Goal: Information Seeking & Learning: Learn about a topic

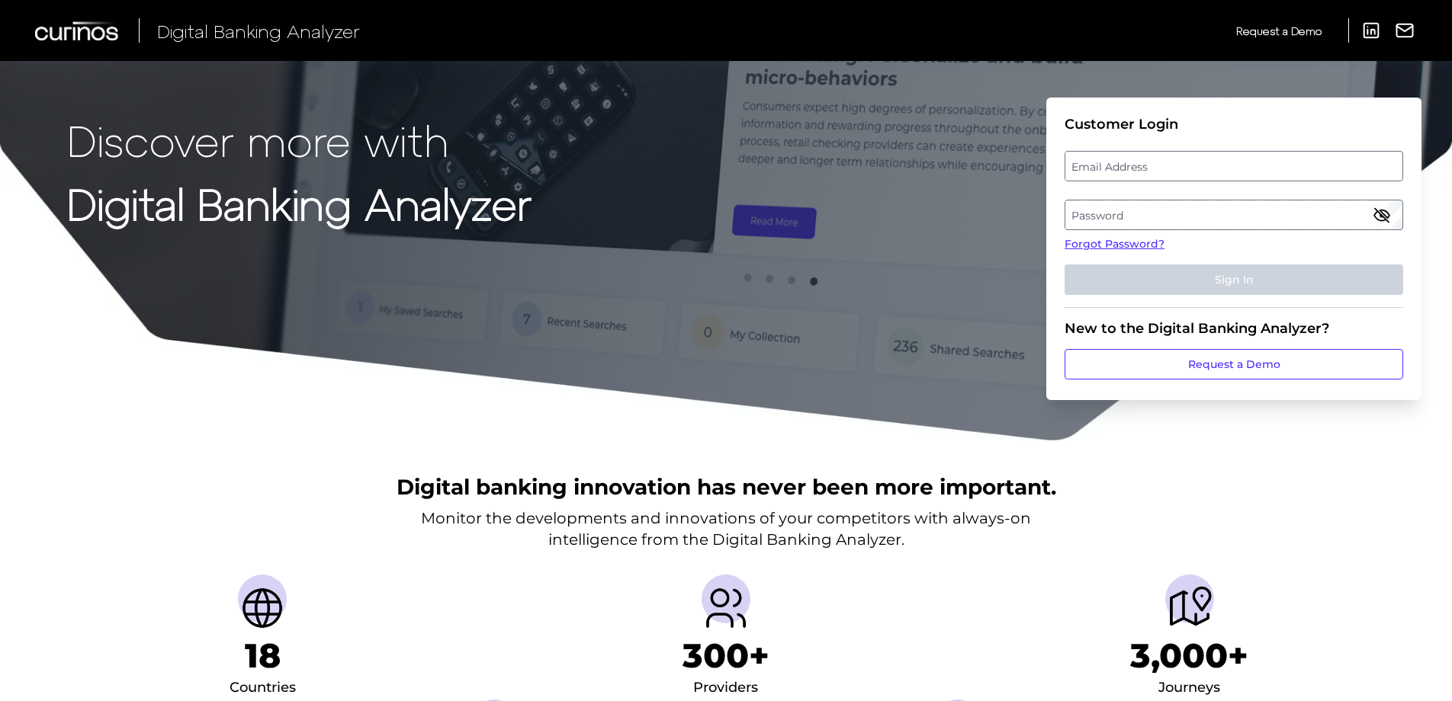
click at [1223, 164] on label "Email Address" at bounding box center [1233, 165] width 336 height 27
click at [1223, 164] on input "email" at bounding box center [1233, 166] width 339 height 30
type input "[PERSON_NAME][EMAIL_ADDRESS][PERSON_NAME][DOMAIN_NAME]"
click at [1379, 217] on icon "button" at bounding box center [1381, 215] width 18 height 18
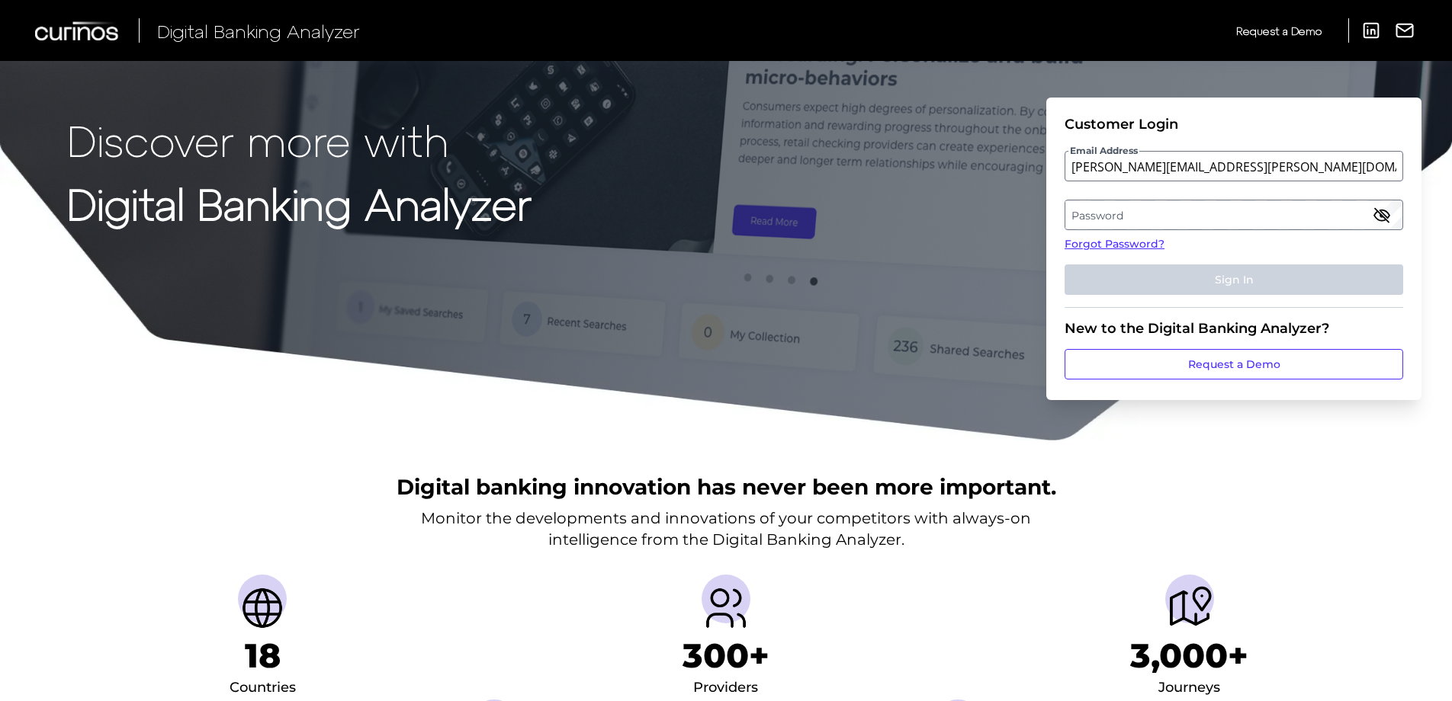
click at [1381, 216] on icon "button" at bounding box center [1382, 215] width 14 height 14
click at [1144, 217] on label "Password" at bounding box center [1233, 214] width 336 height 27
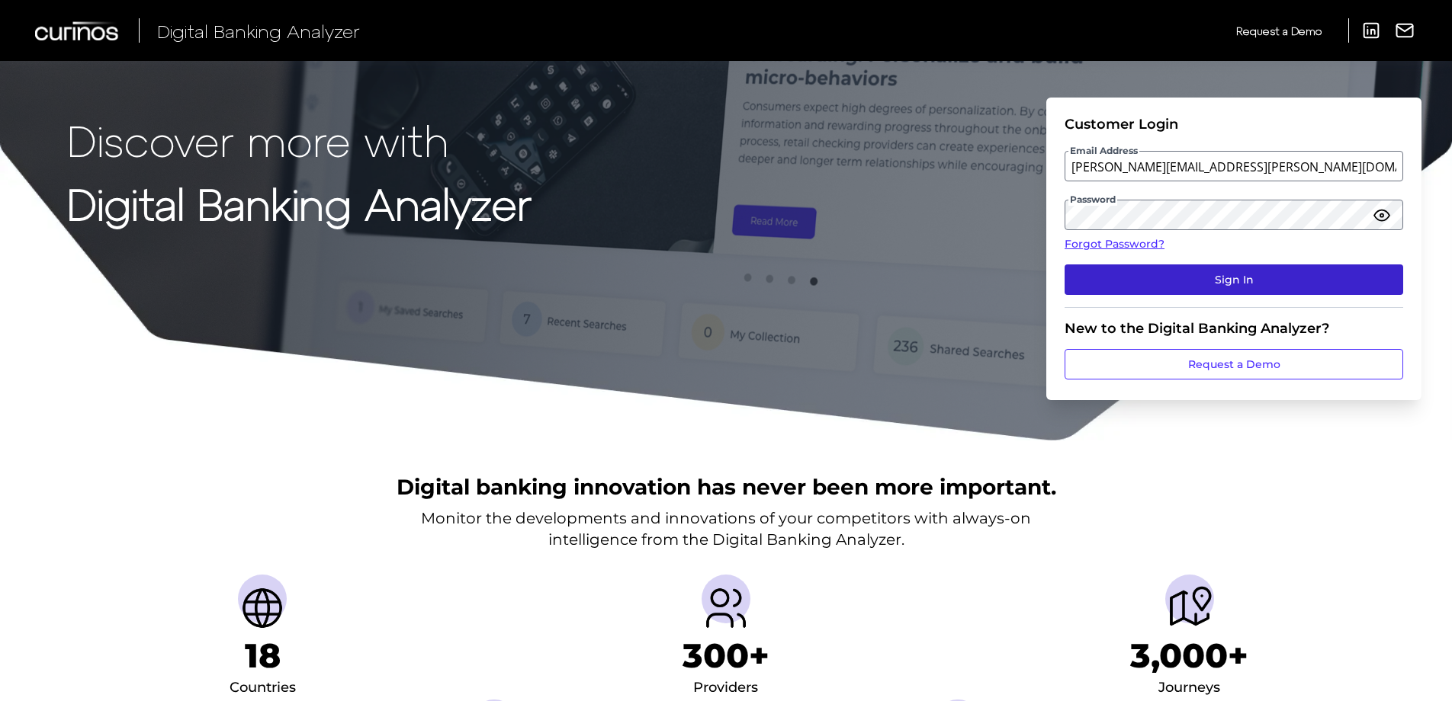
click at [1205, 284] on button "Sign In" at bounding box center [1233, 280] width 339 height 30
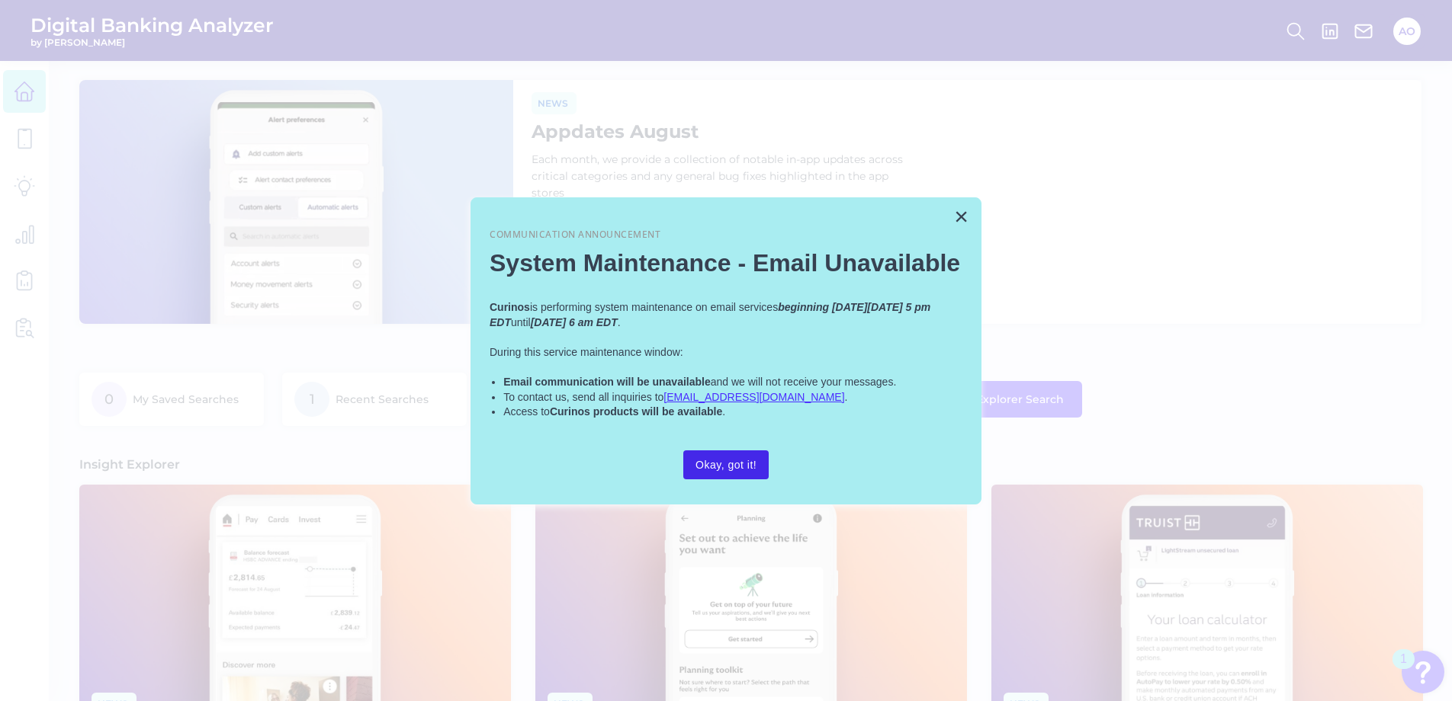
click at [737, 464] on button "Okay, got it!" at bounding box center [725, 465] width 85 height 29
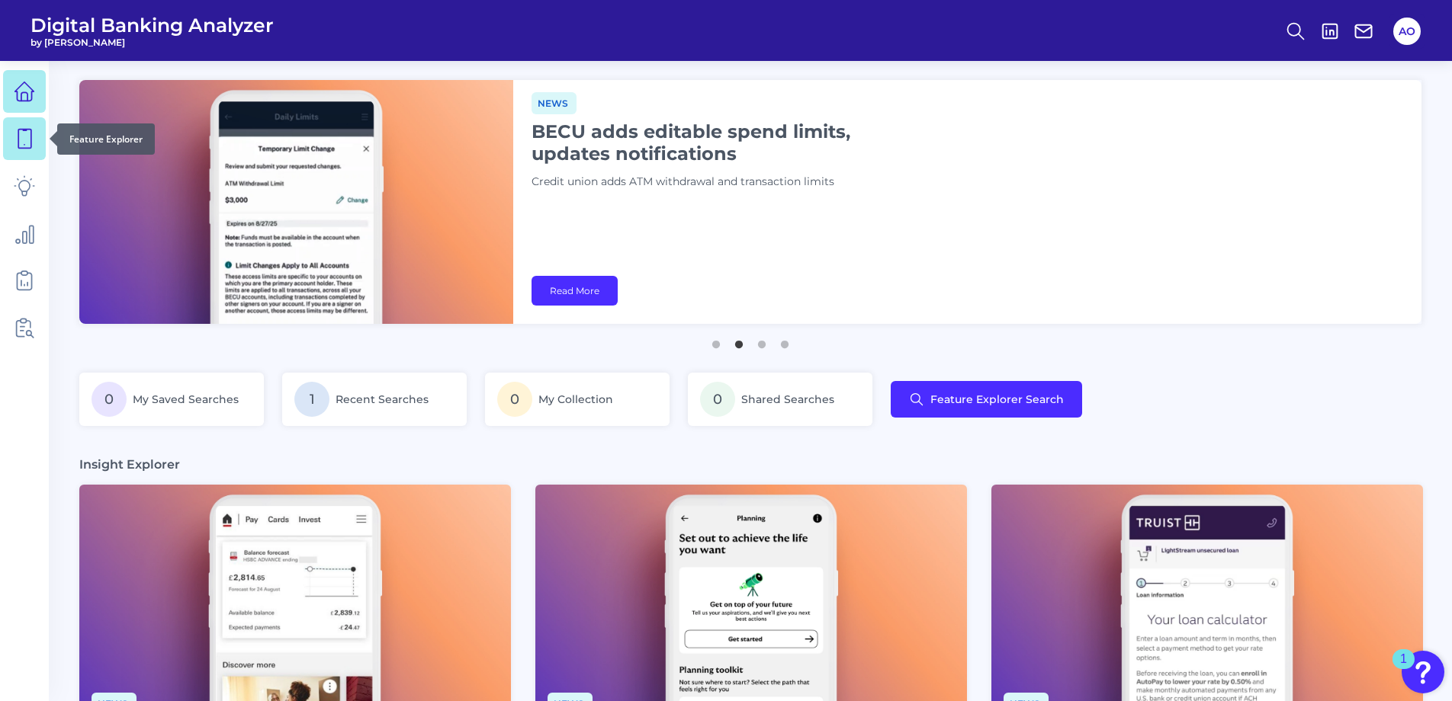
click at [24, 140] on icon at bounding box center [24, 138] width 21 height 21
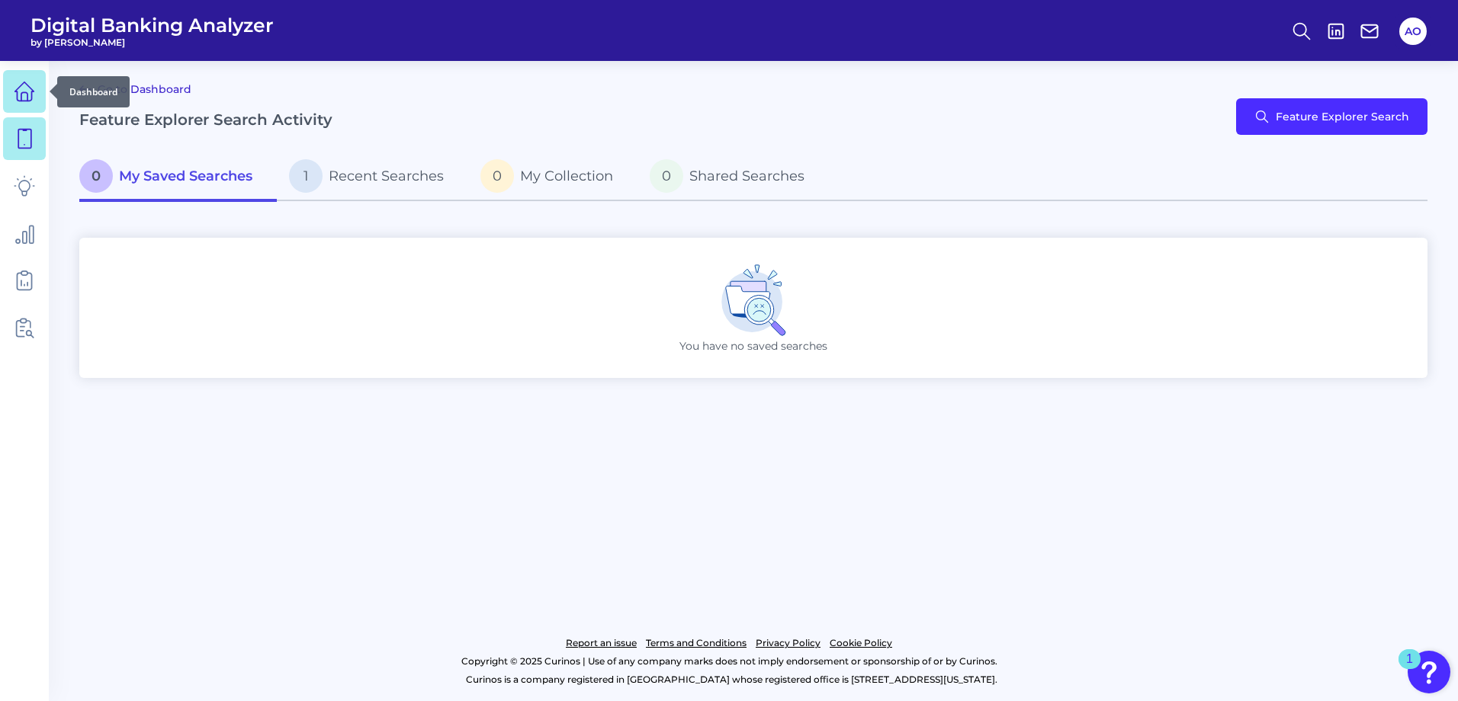
click at [14, 97] on icon at bounding box center [24, 91] width 21 height 21
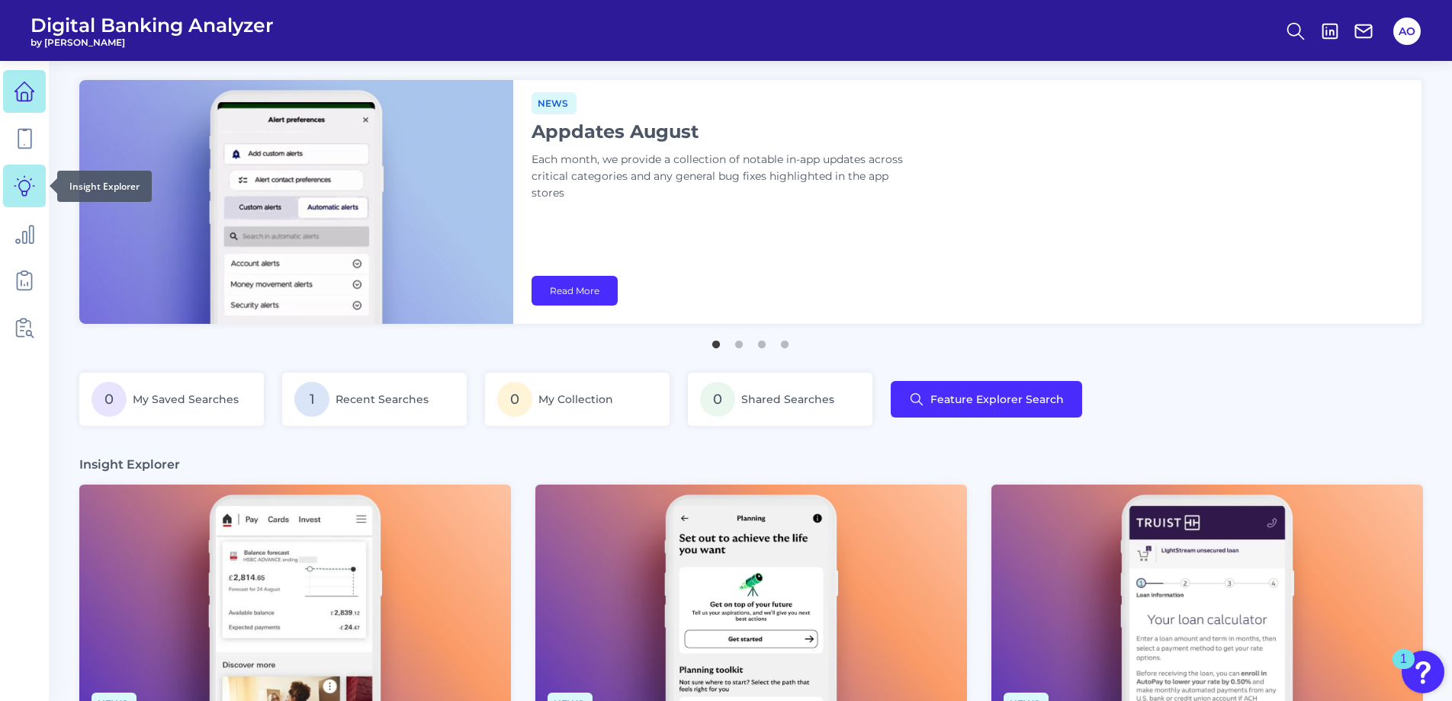
click at [17, 178] on icon at bounding box center [24, 185] width 21 height 21
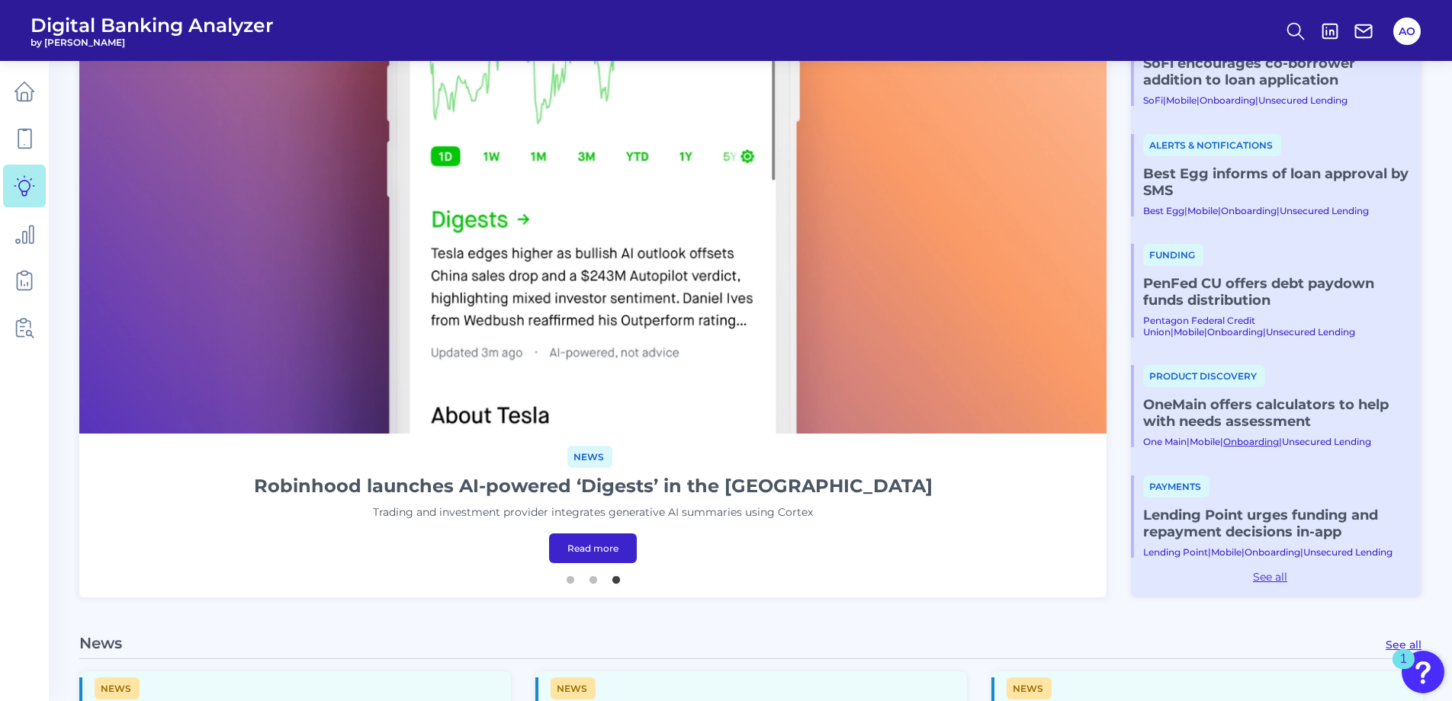
scroll to position [229, 0]
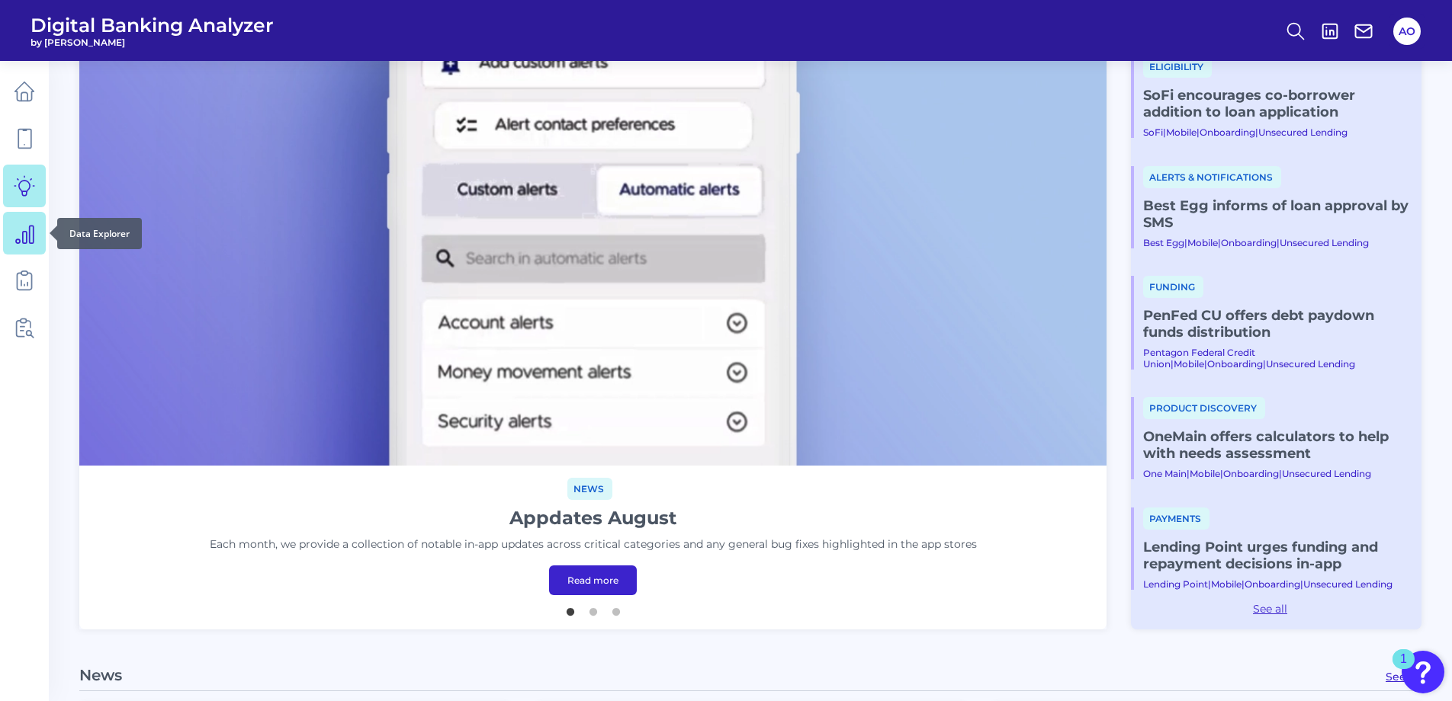
click at [16, 246] on link at bounding box center [24, 233] width 43 height 43
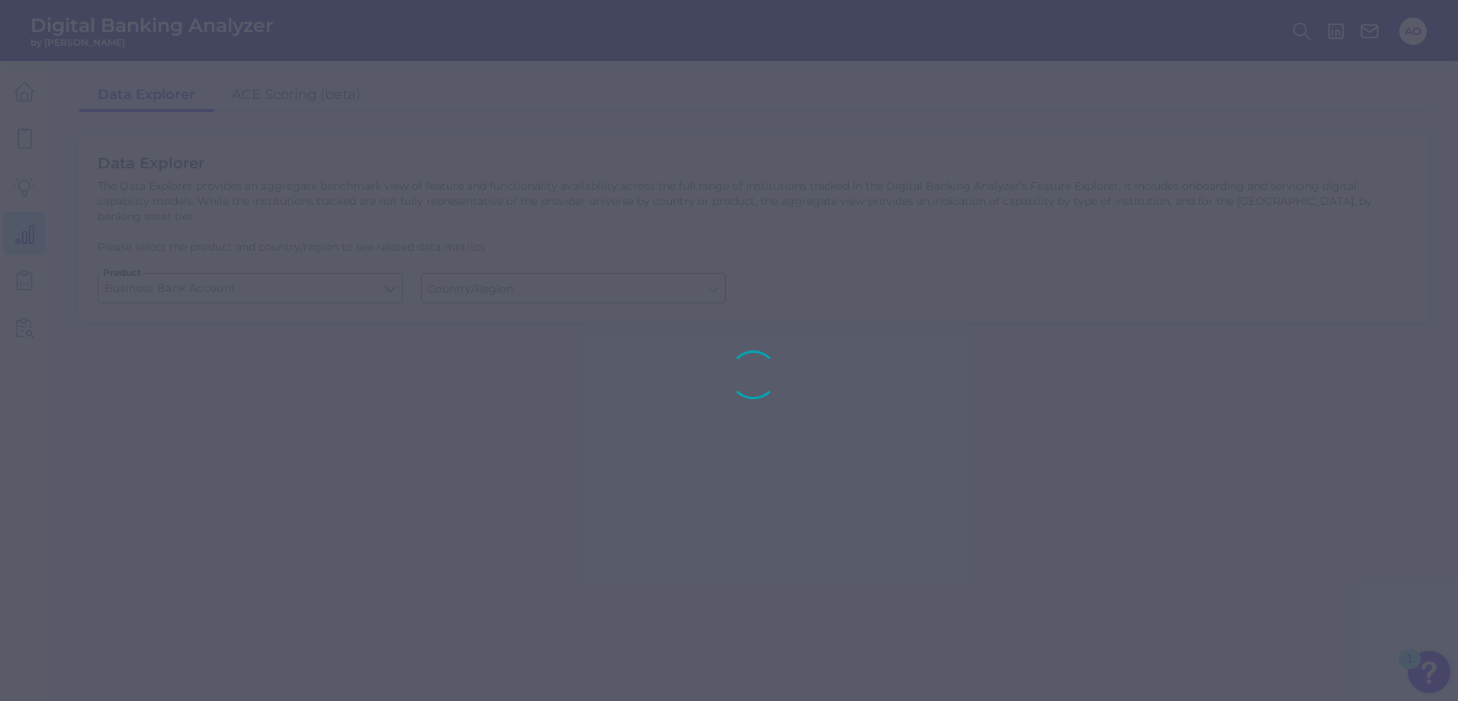
type input "[GEOGRAPHIC_DATA]"
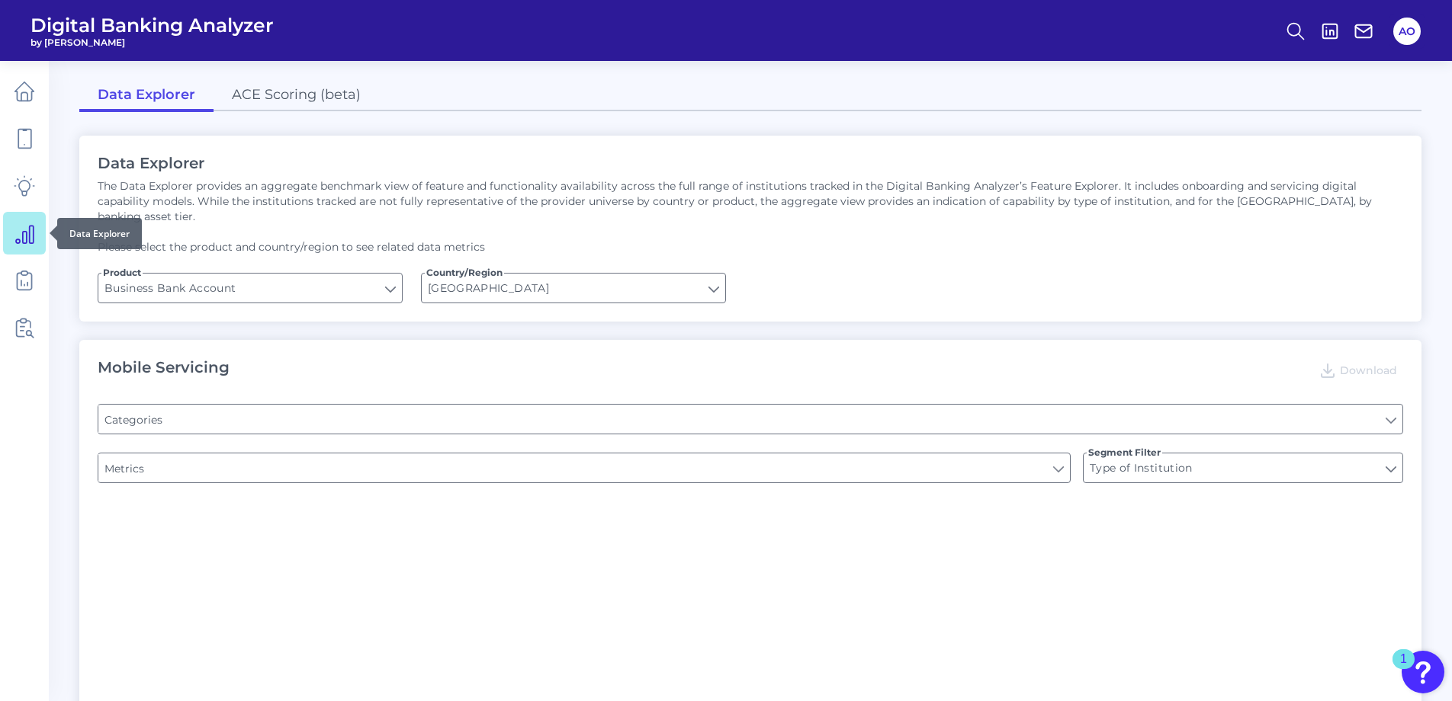
type input "Login"
type input "Channel"
type input "Pre-login Features"
type input "Does it offer third-party single sign on?"
type input "Upon opening the app are users immediately prompted to use Touch/Face ID to log…"
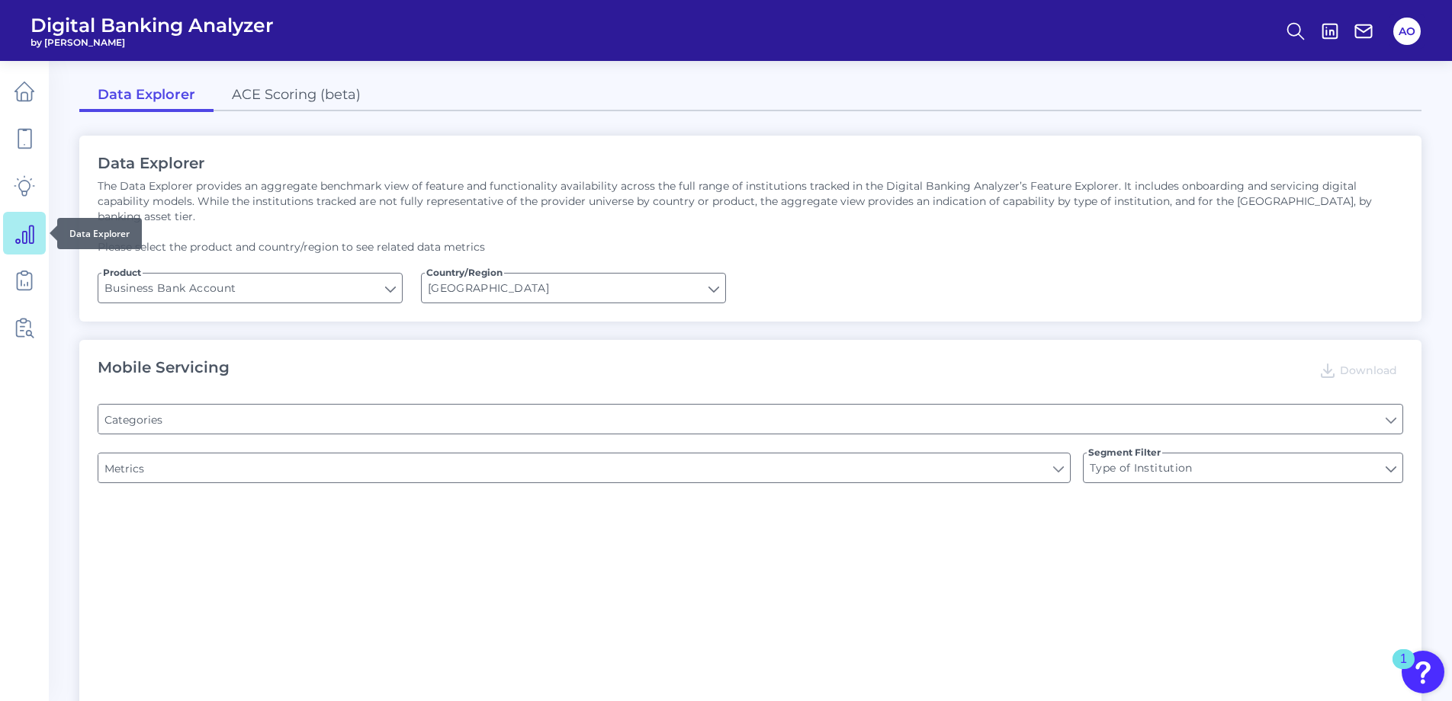
type input "Can you apply for the PRODUCT as a new to brand customer on ANY digital channel?"
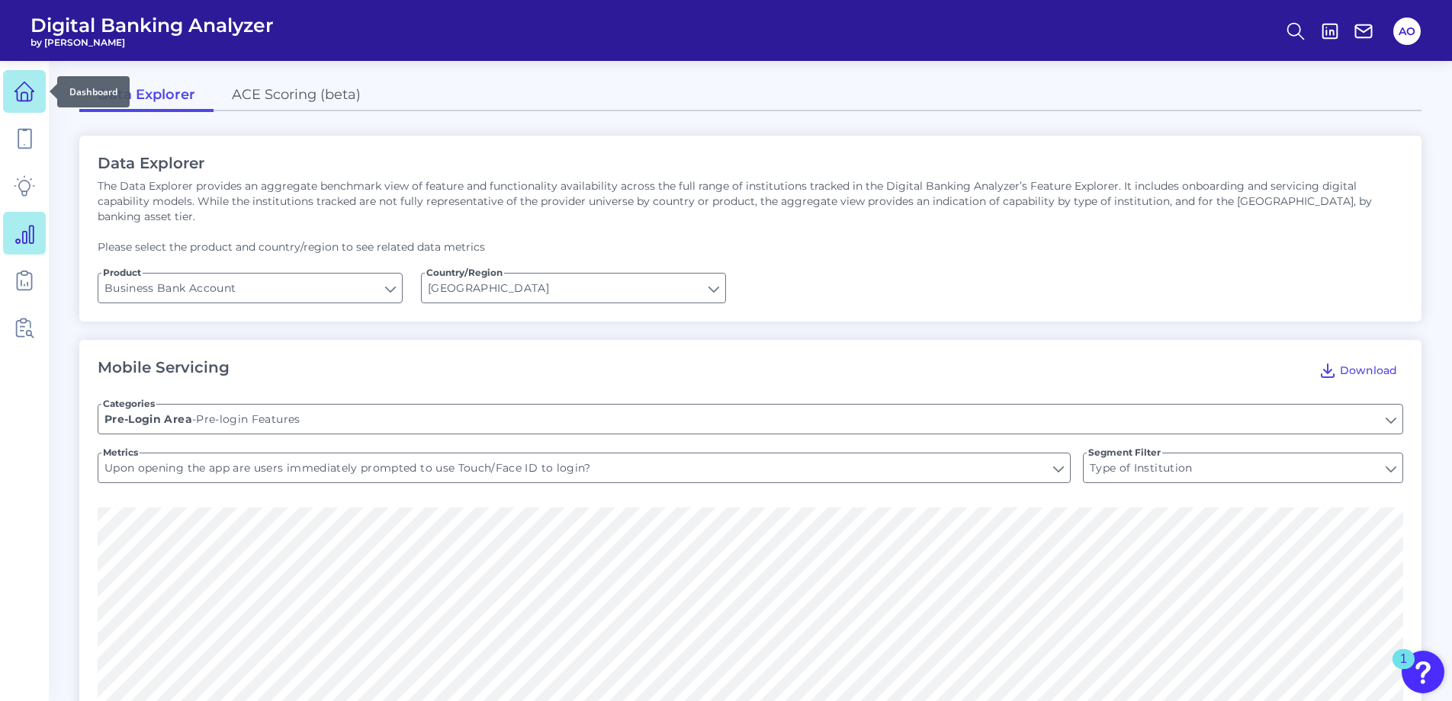
click at [13, 99] on link at bounding box center [24, 91] width 43 height 43
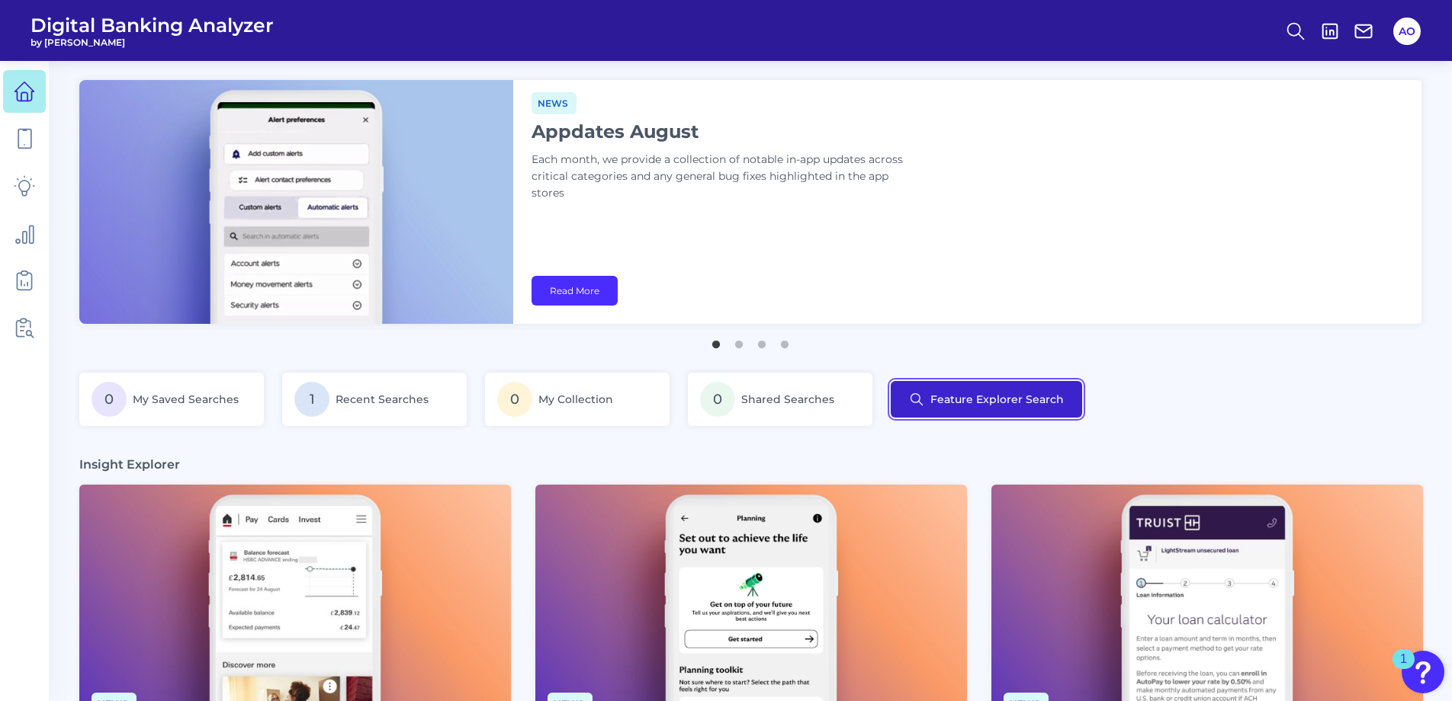
click at [981, 404] on button "Feature Explorer Search" at bounding box center [986, 399] width 191 height 37
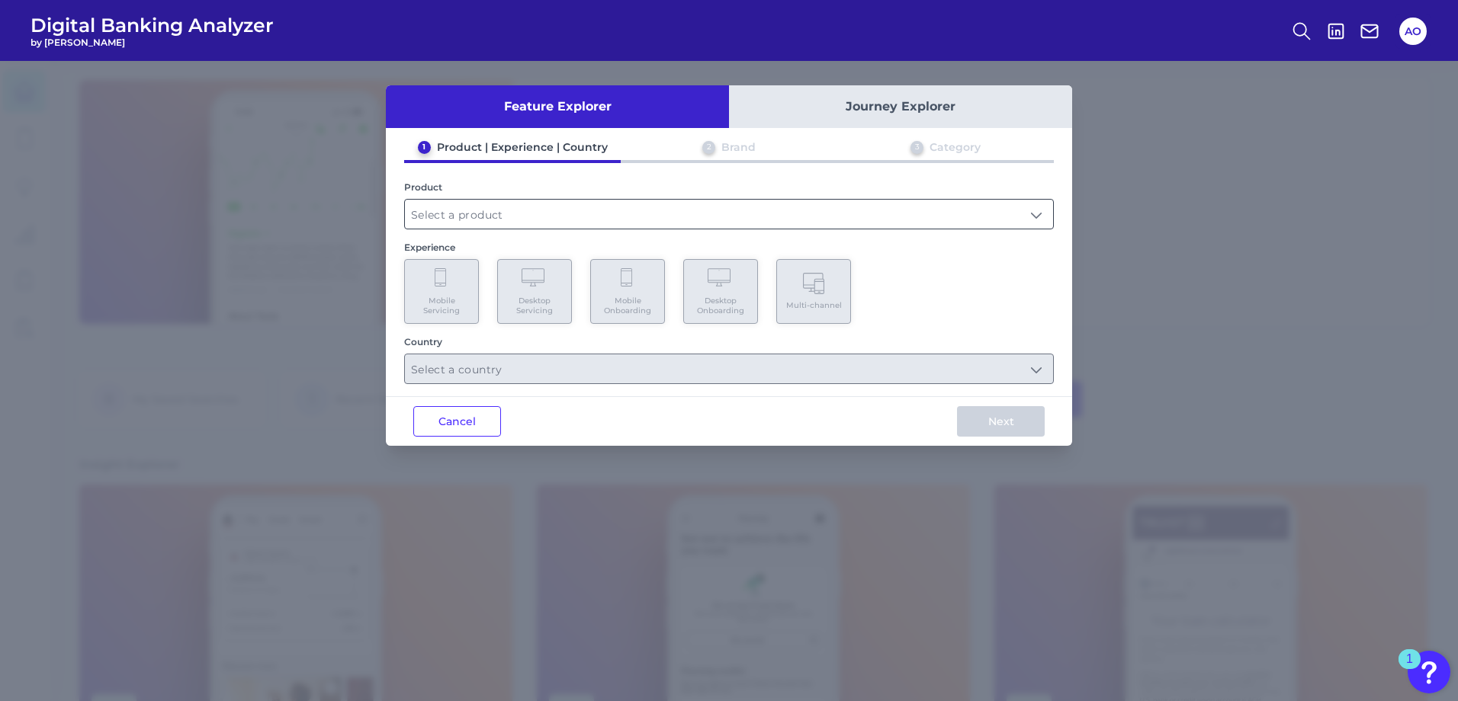
click at [576, 219] on input "text" at bounding box center [729, 214] width 648 height 29
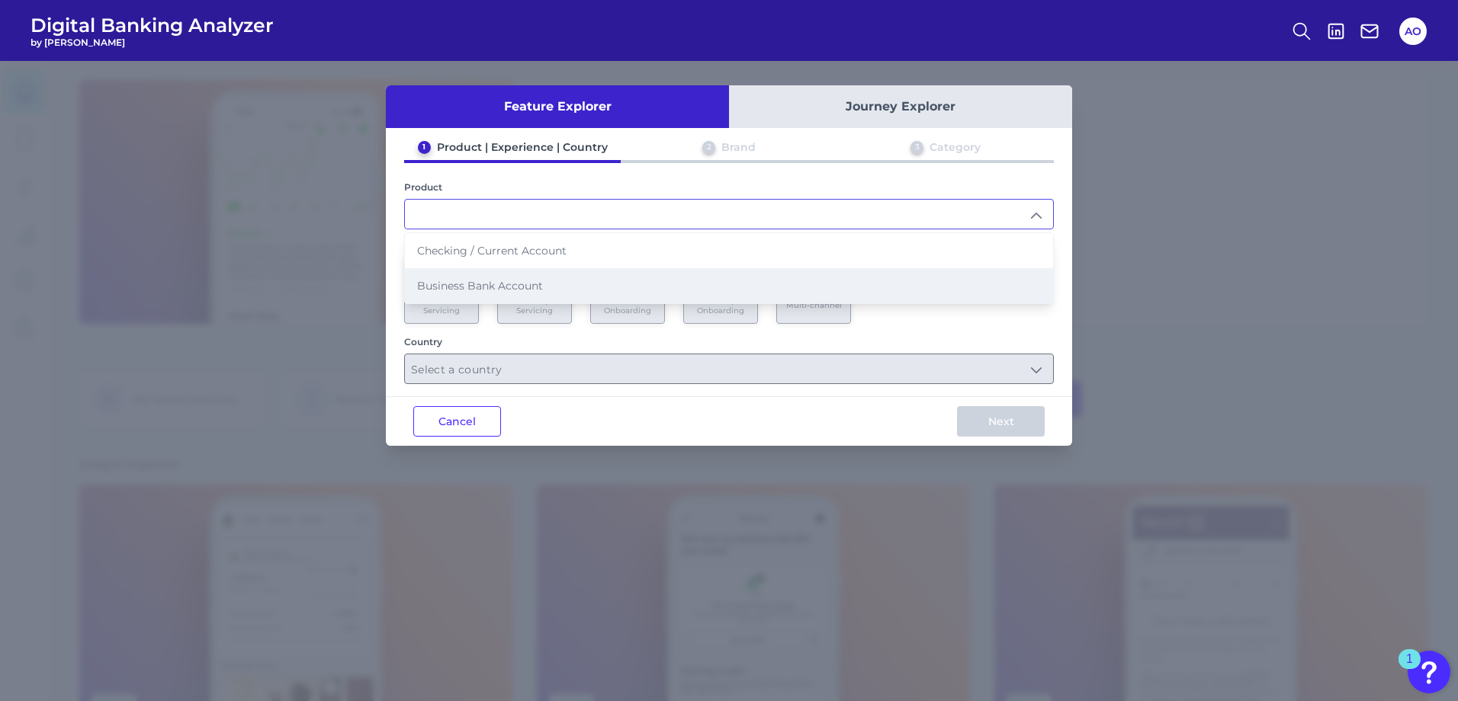
click at [507, 280] on span "Business Bank Account" at bounding box center [480, 286] width 126 height 14
type input "Business Bank Account"
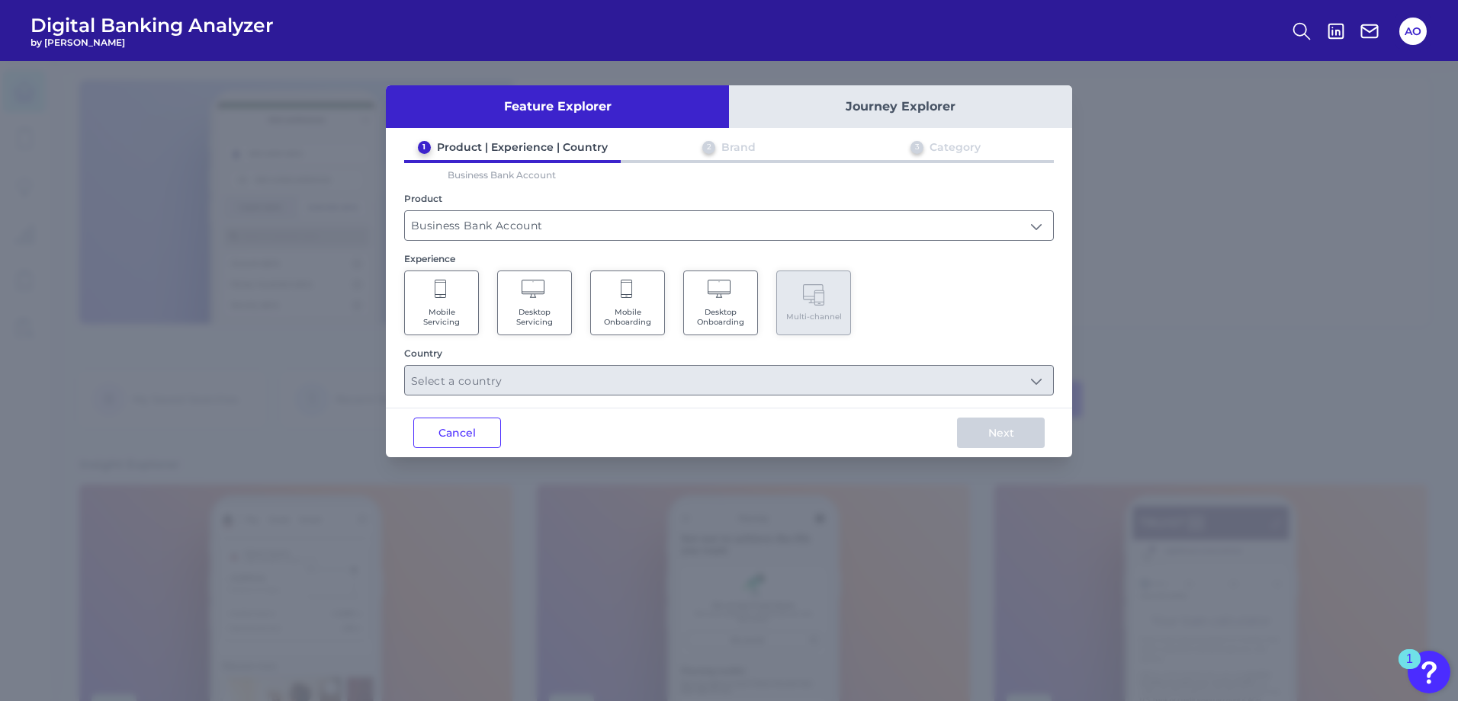
click at [625, 300] on icon at bounding box center [628, 290] width 14 height 21
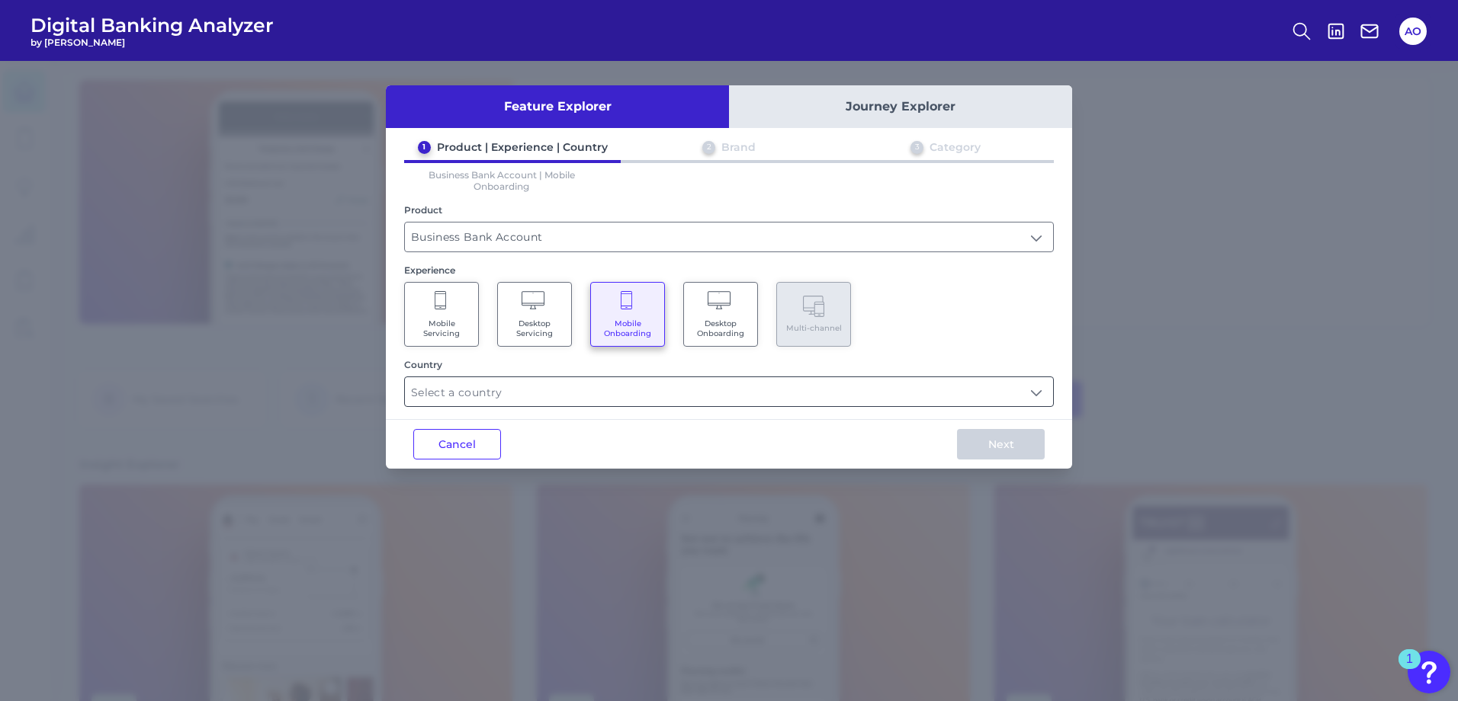
click at [1034, 396] on input "text" at bounding box center [729, 391] width 648 height 29
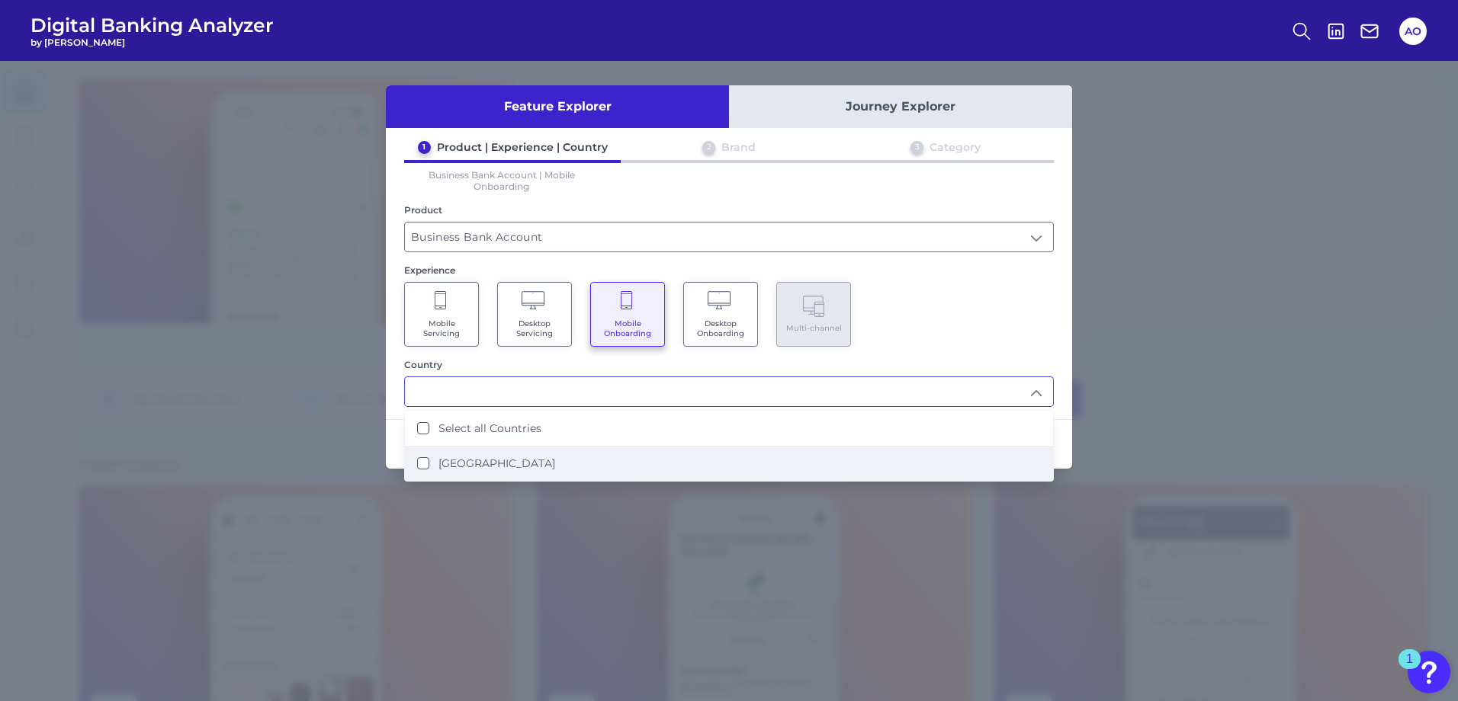
click at [429, 461] on div "[GEOGRAPHIC_DATA]" at bounding box center [486, 464] width 138 height 14
type input "Select all Countries"
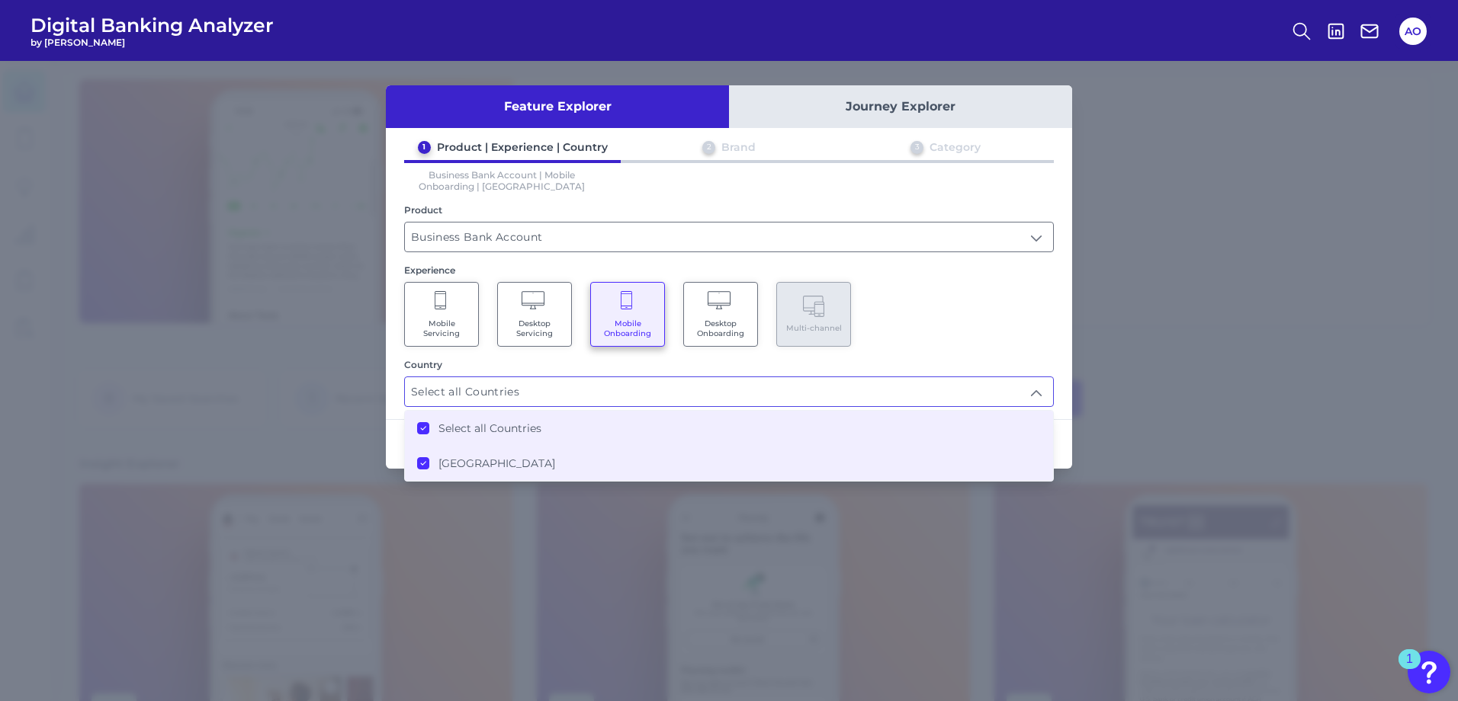
click at [1067, 407] on div "Feature Explorer Journey Explorer 1 Product | Experience | Country 2 Brand 3 Ca…" at bounding box center [729, 277] width 686 height 384
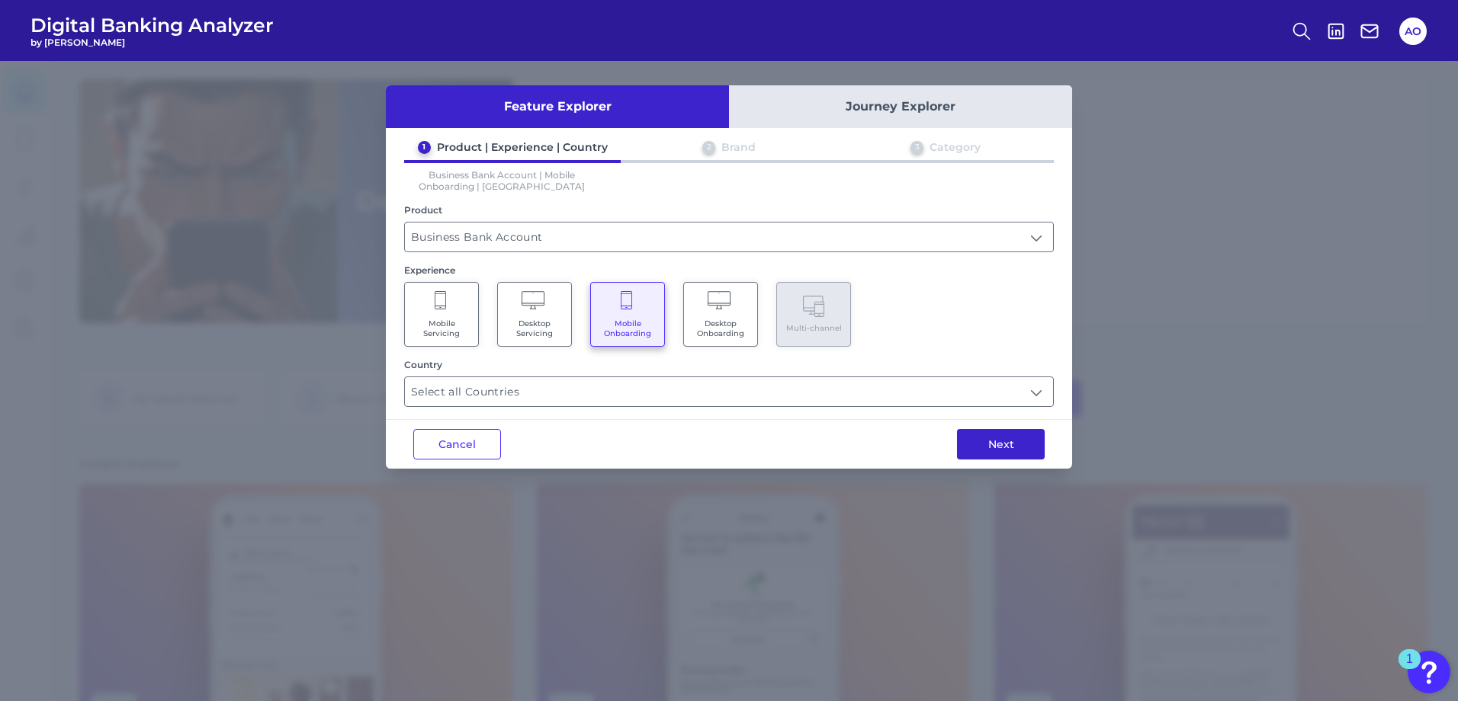
click at [974, 439] on button "Next" at bounding box center [1001, 444] width 88 height 30
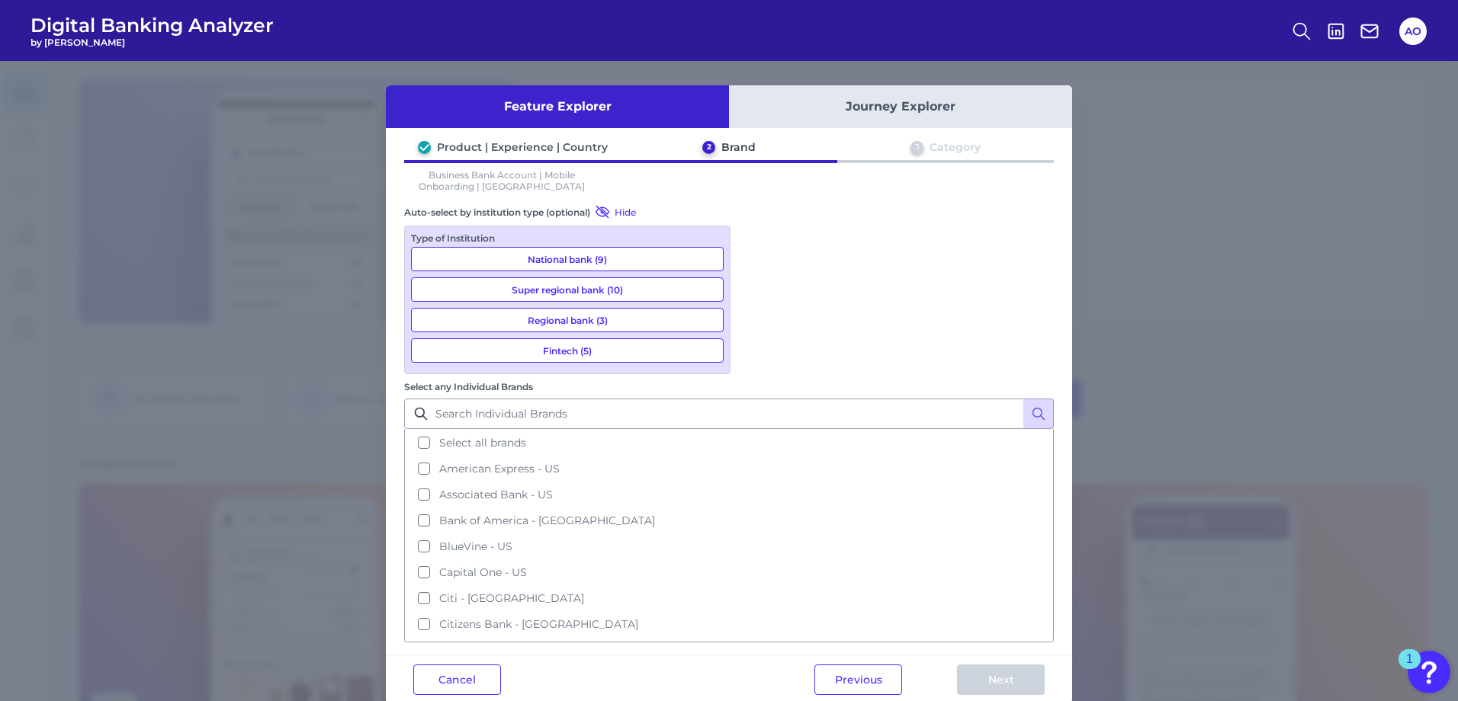
click at [536, 258] on button "National bank (9)" at bounding box center [567, 259] width 313 height 24
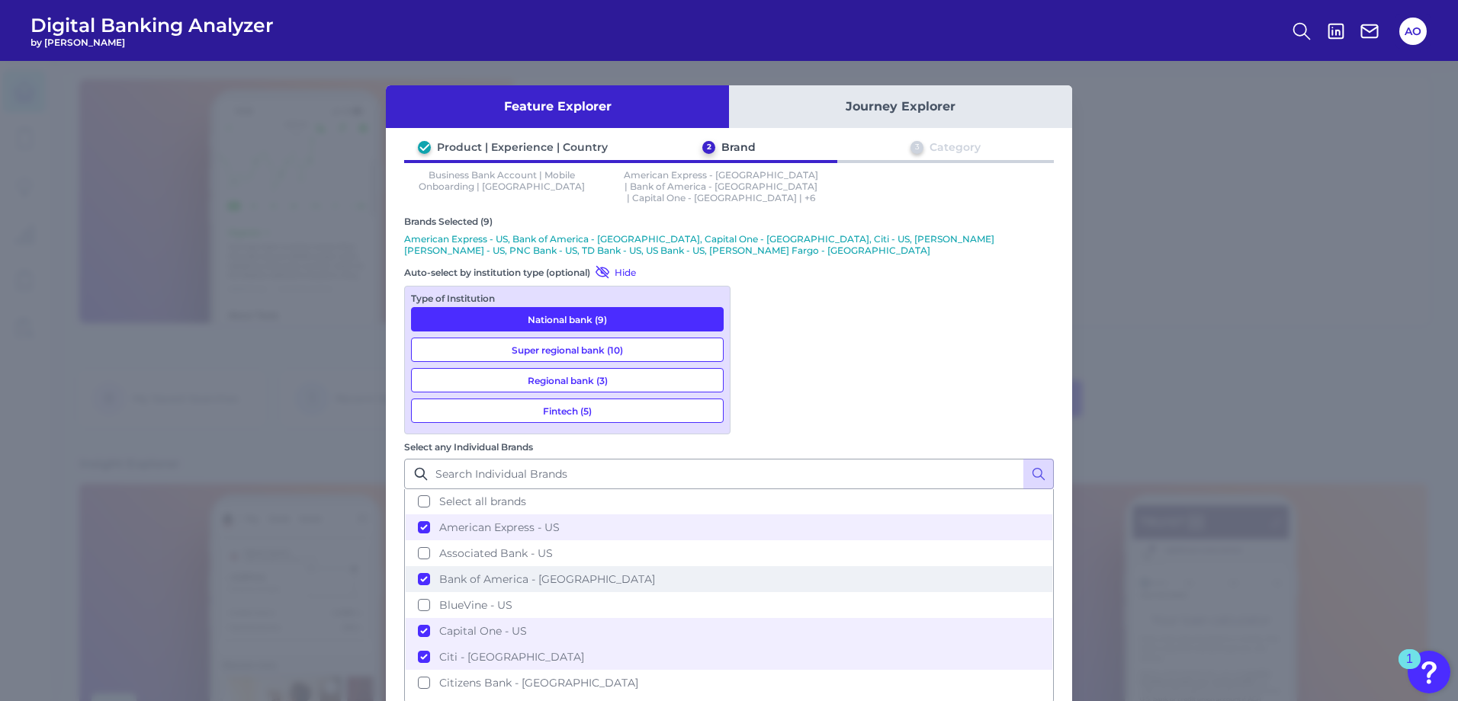
scroll to position [0, 0]
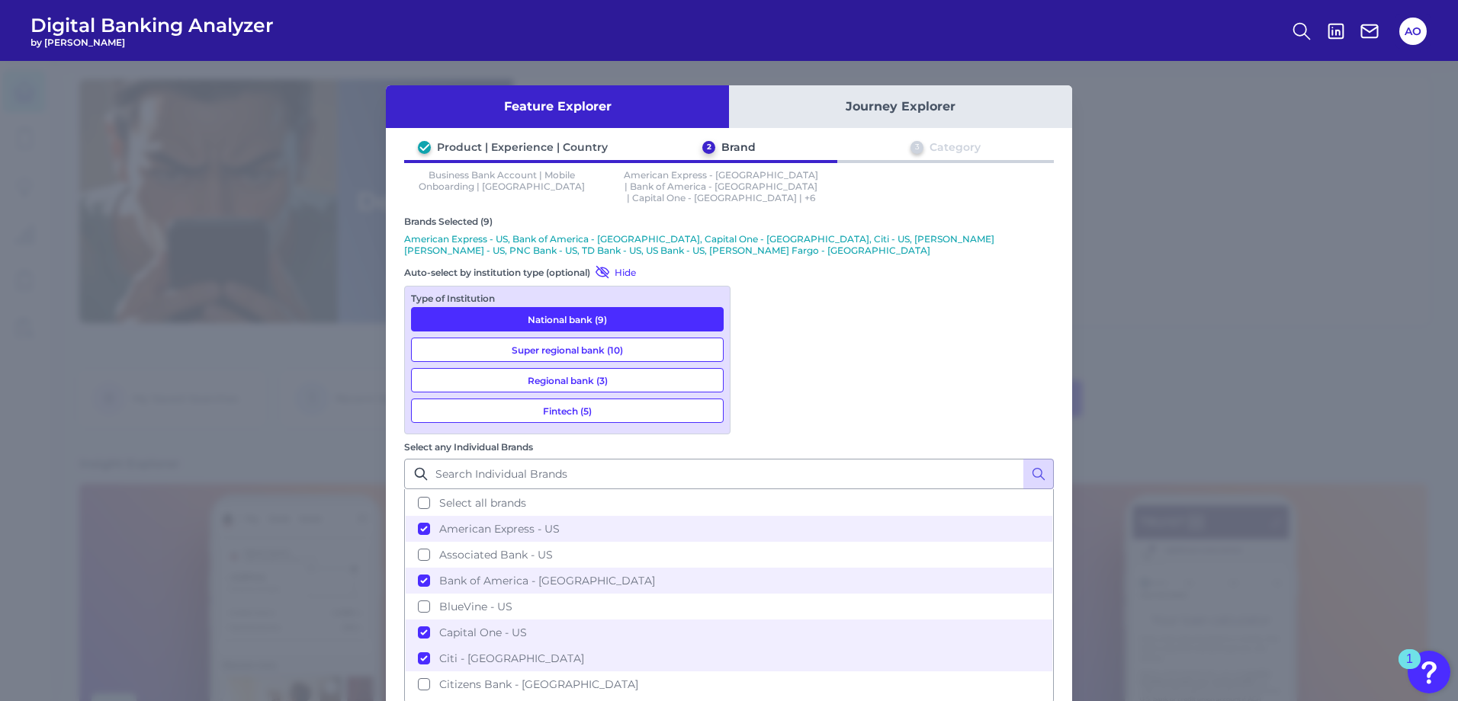
click at [569, 338] on button "Super regional bank (10)" at bounding box center [567, 350] width 313 height 24
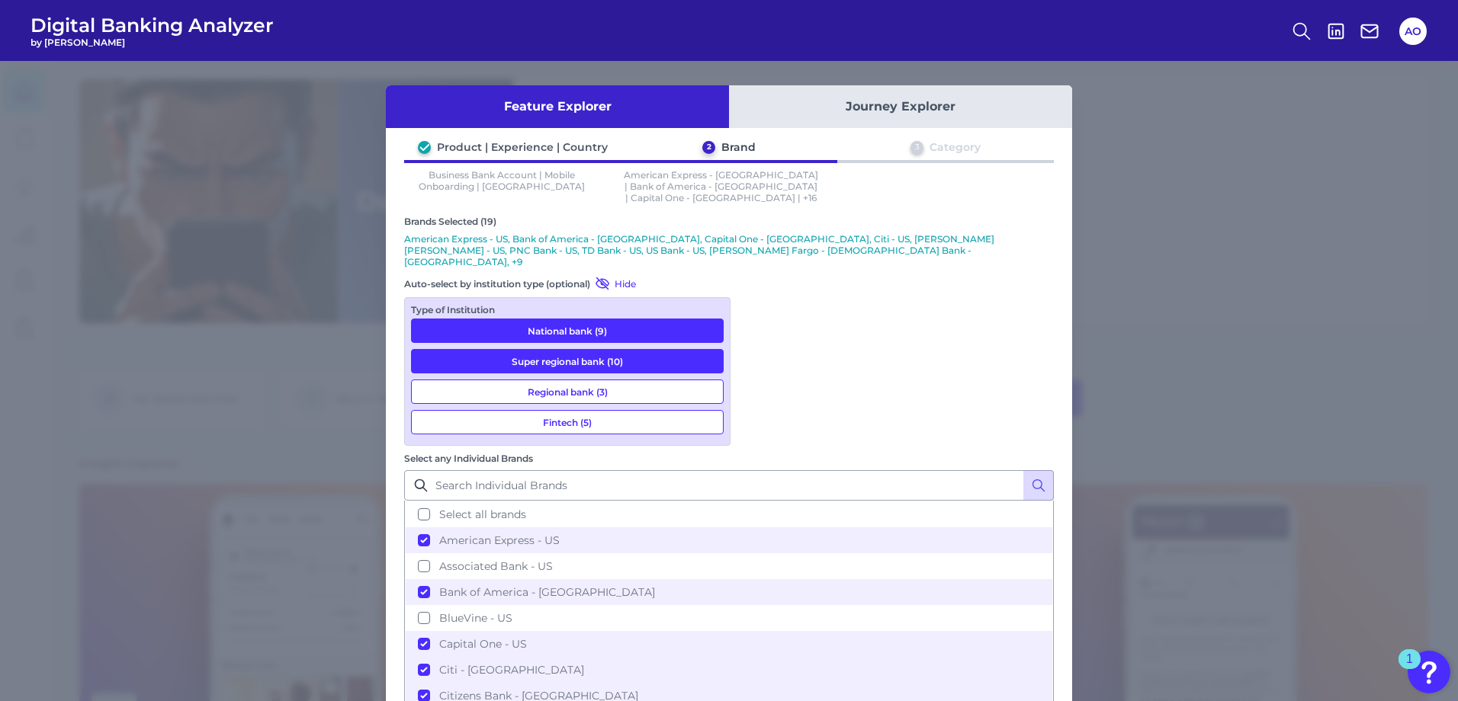
click at [566, 319] on button "National bank (9)" at bounding box center [567, 331] width 313 height 24
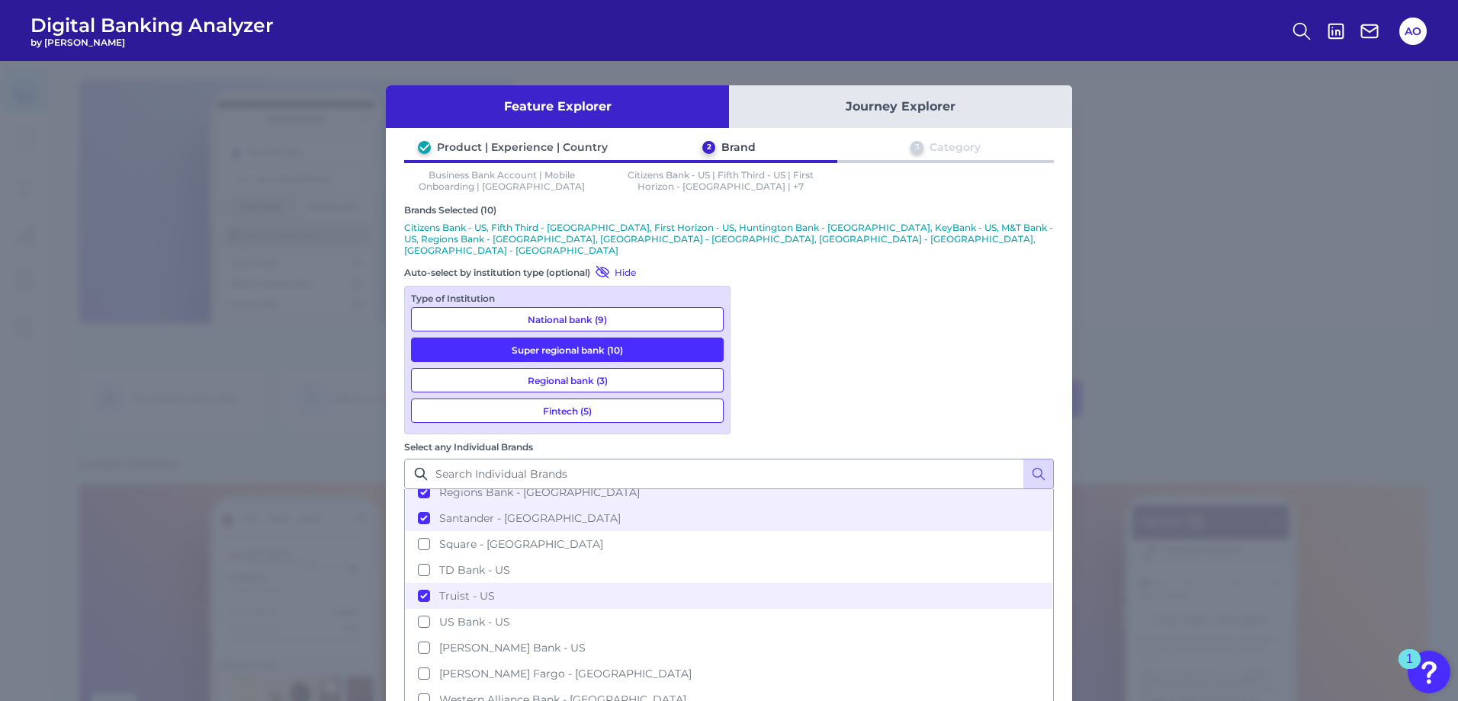
scroll to position [566, 0]
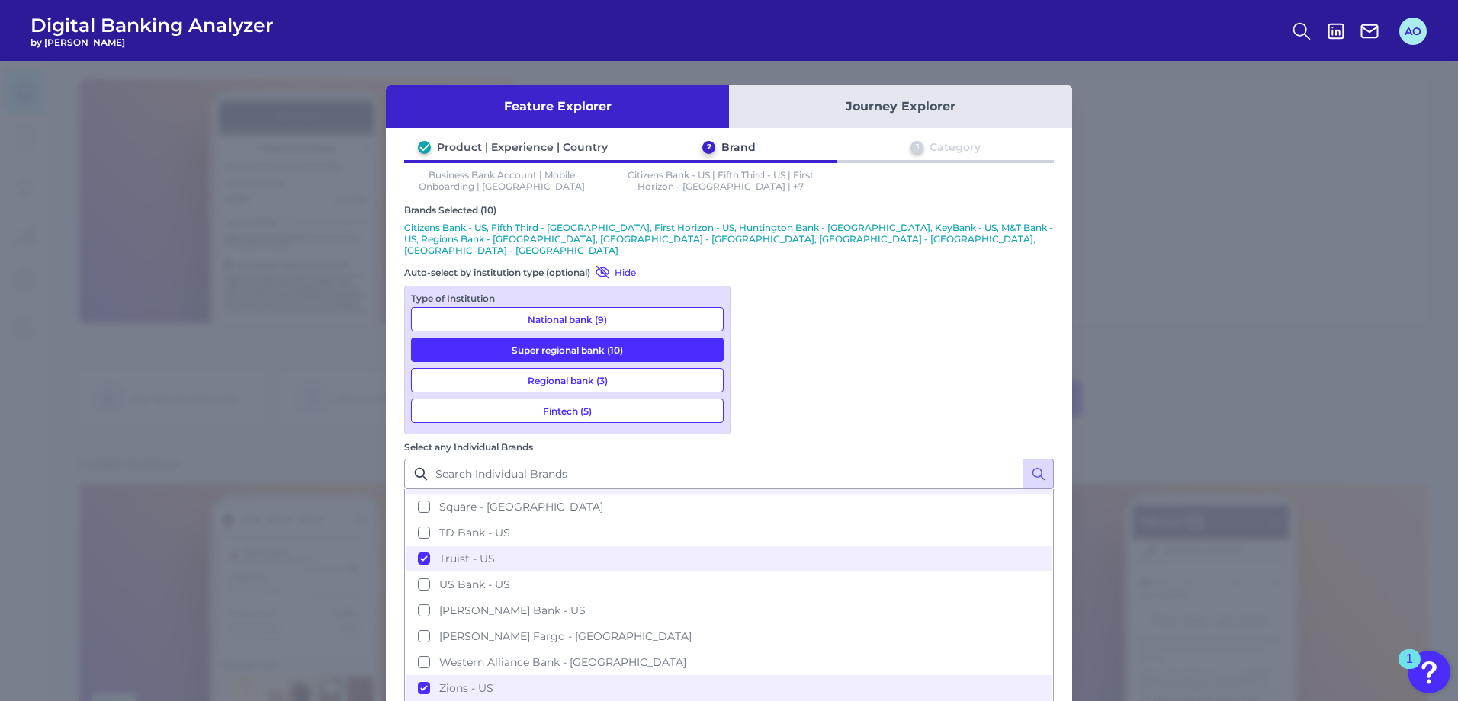
click at [1414, 29] on button "AO" at bounding box center [1412, 31] width 27 height 27
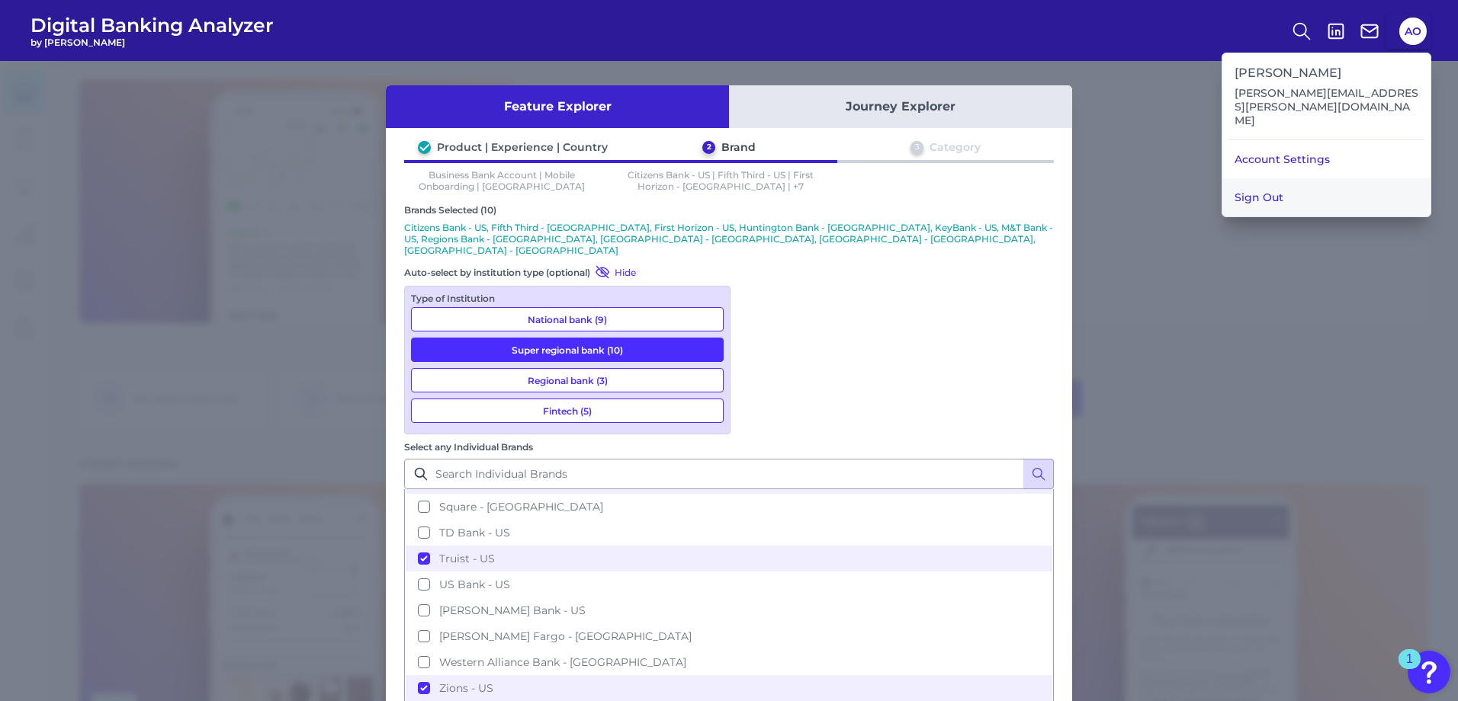
click at [1315, 178] on button "Sign Out" at bounding box center [1326, 197] width 208 height 38
